Goal: Transaction & Acquisition: Purchase product/service

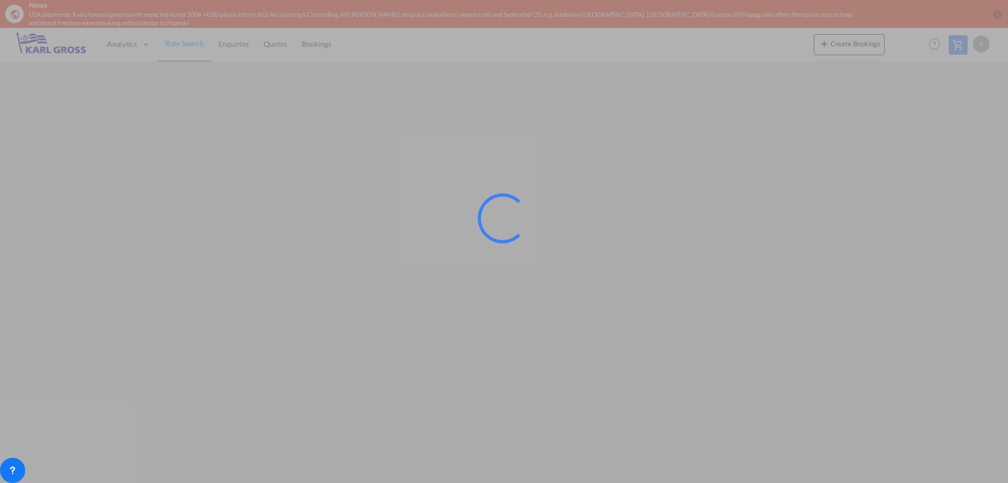
drag, startPoint x: 473, startPoint y: 63, endPoint x: 378, endPoint y: 49, distance: 95.5
click at [473, 64] on div at bounding box center [504, 241] width 1008 height 483
click at [518, 97] on div at bounding box center [504, 241] width 1008 height 483
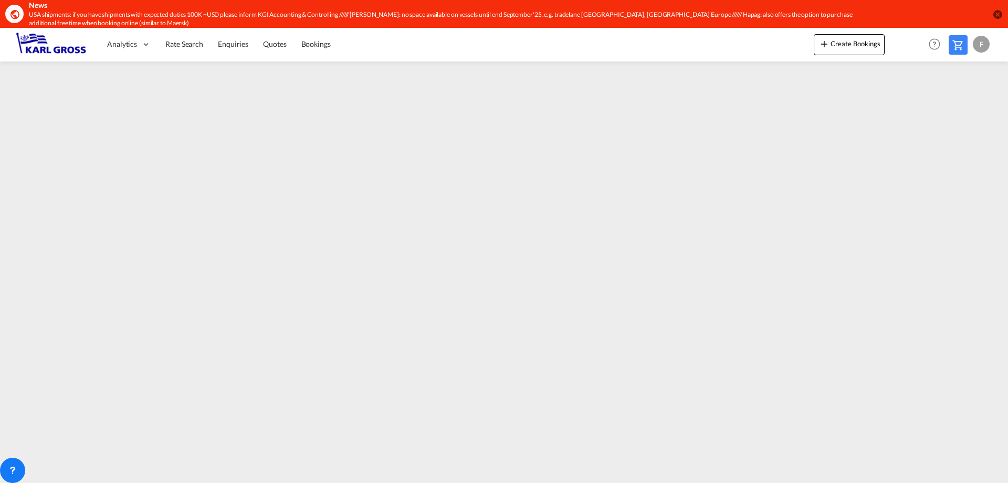
click at [43, 37] on img at bounding box center [51, 45] width 71 height 24
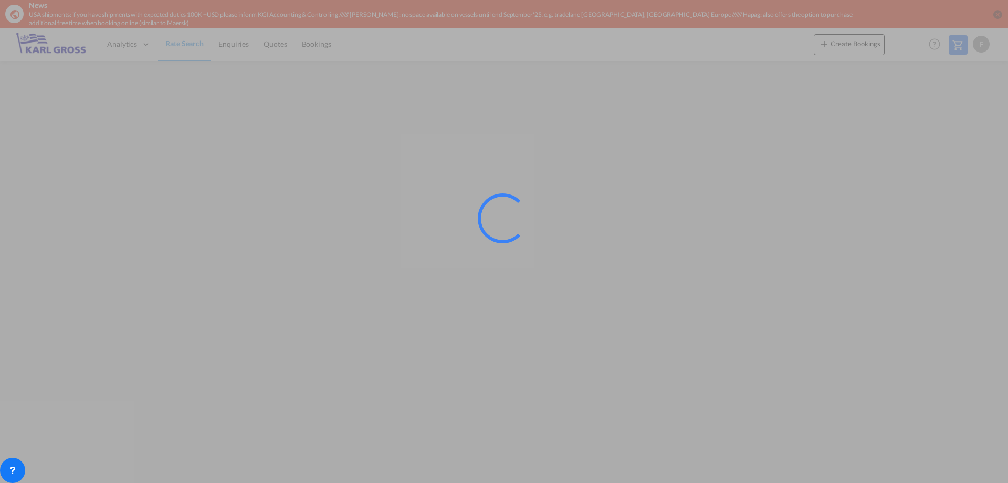
drag, startPoint x: 472, startPoint y: 127, endPoint x: 206, endPoint y: 79, distance: 270.0
click at [463, 127] on div at bounding box center [504, 241] width 1008 height 483
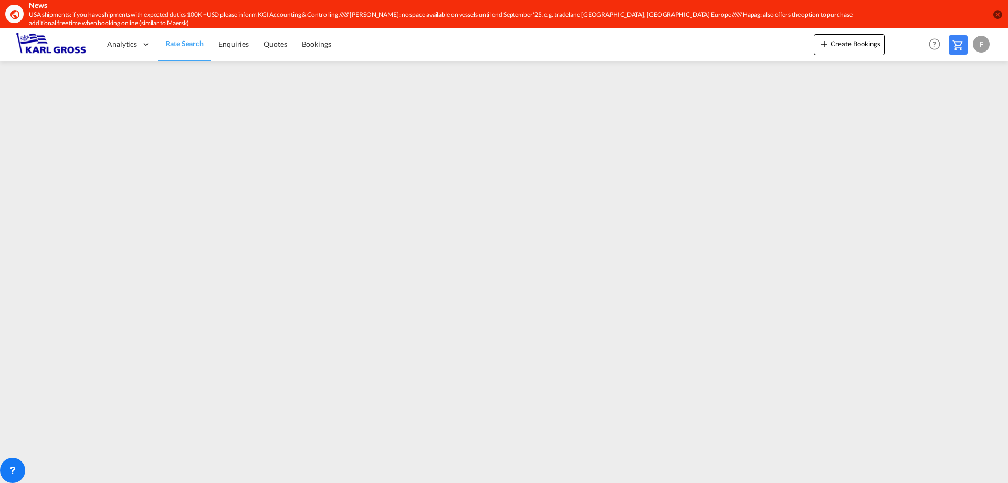
click at [998, 14] on md-icon "icon-close-circle" at bounding box center [998, 14] width 11 height 11
